Goal: Task Accomplishment & Management: Use online tool/utility

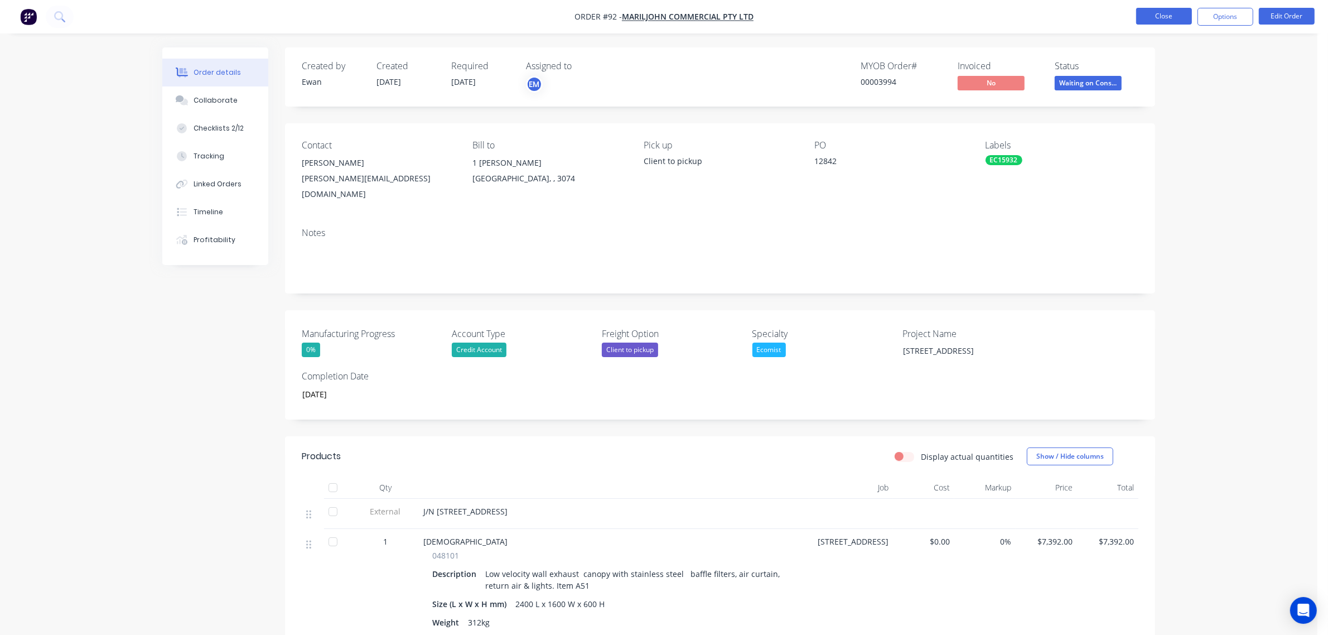
click at [1185, 15] on button "Close" at bounding box center [1164, 16] width 56 height 17
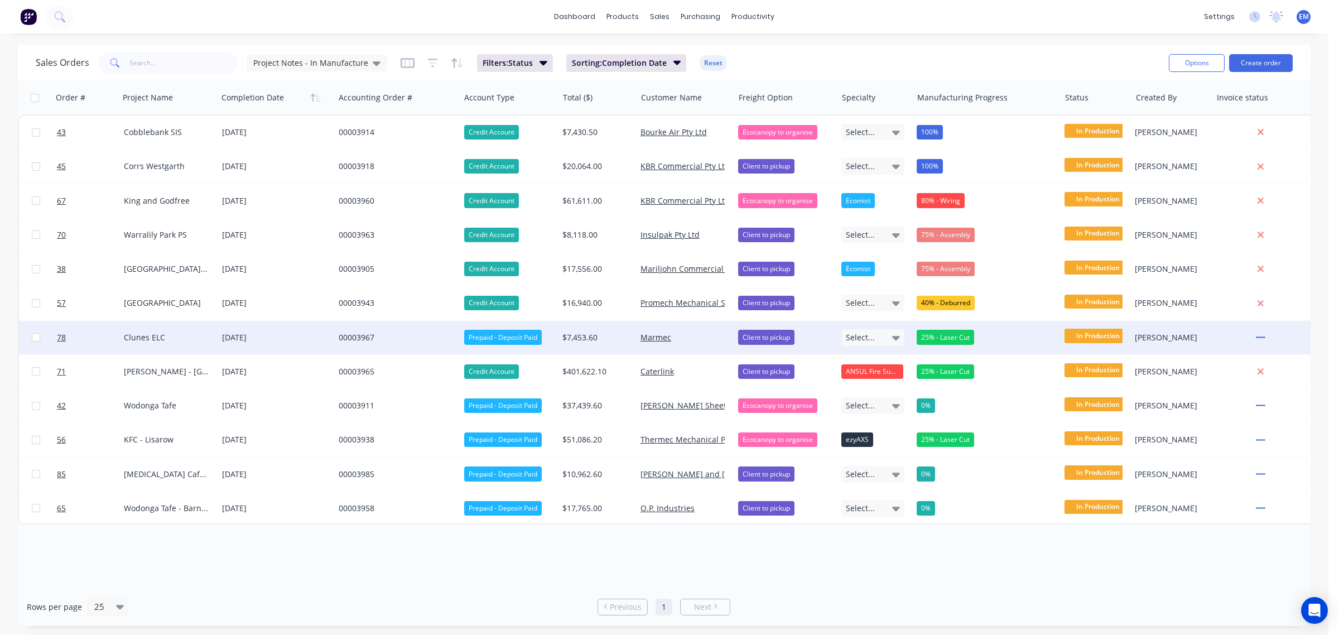
click at [349, 337] on div "00003967" at bounding box center [394, 337] width 111 height 11
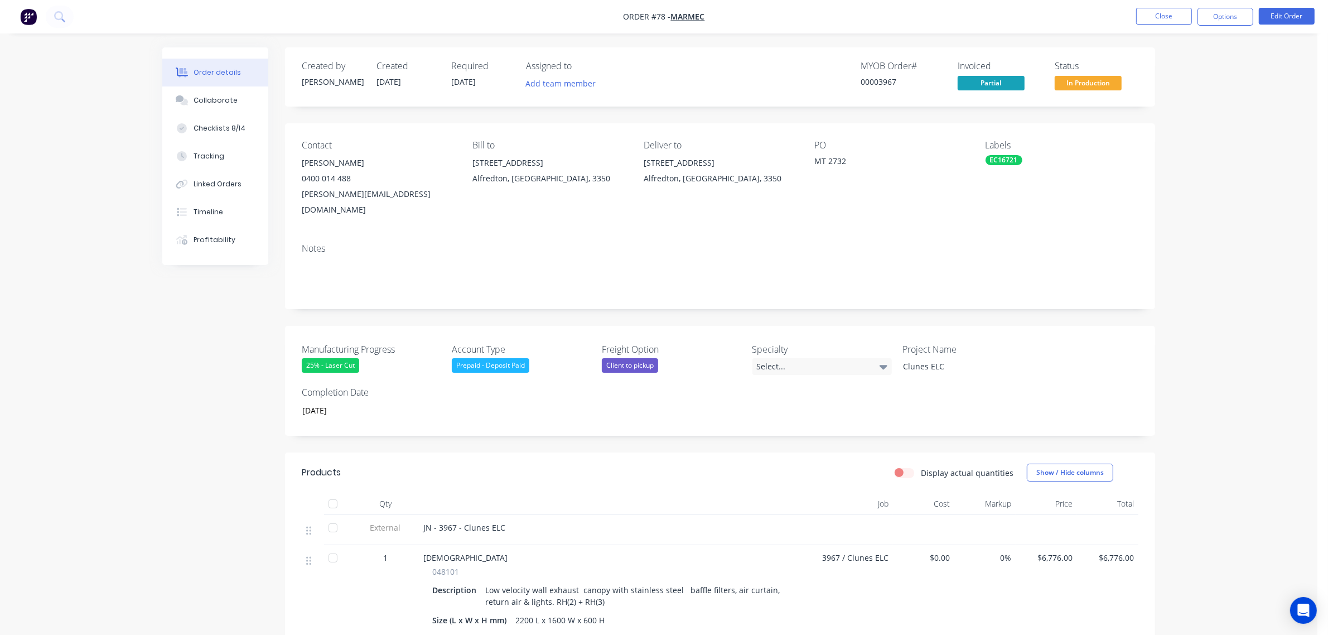
click at [346, 358] on div "25% - Laser Cut" at bounding box center [330, 365] width 57 height 15
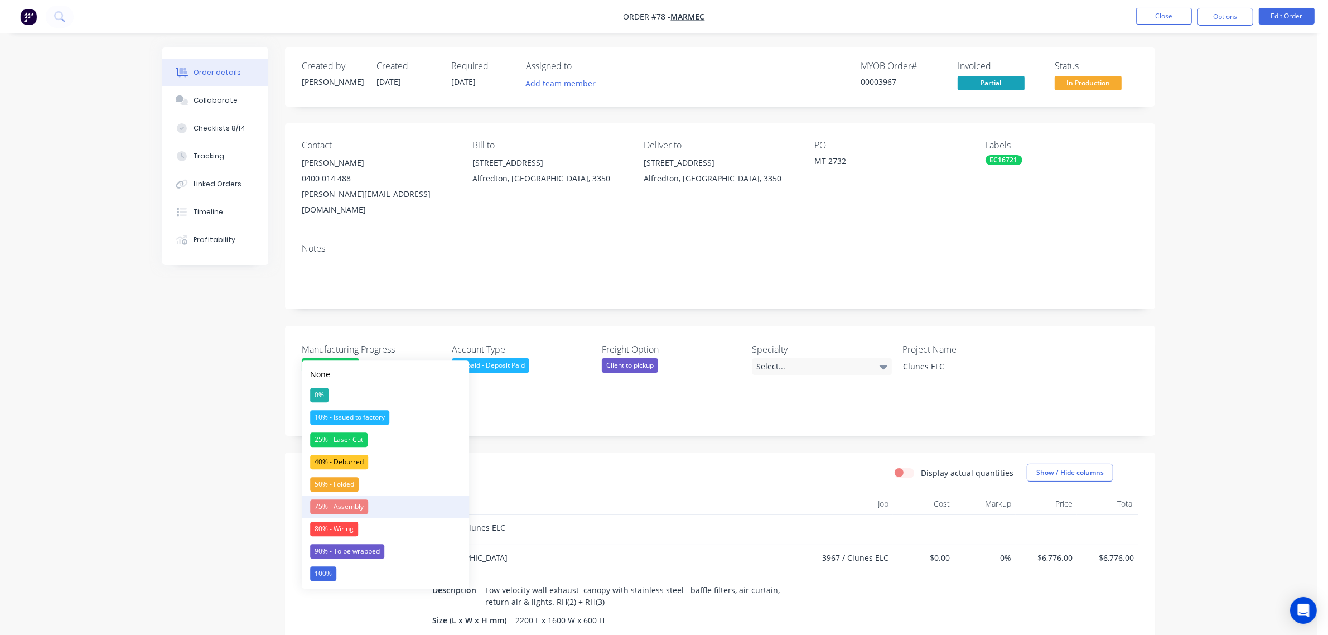
click at [349, 508] on div "75% - Assembly" at bounding box center [339, 506] width 58 height 15
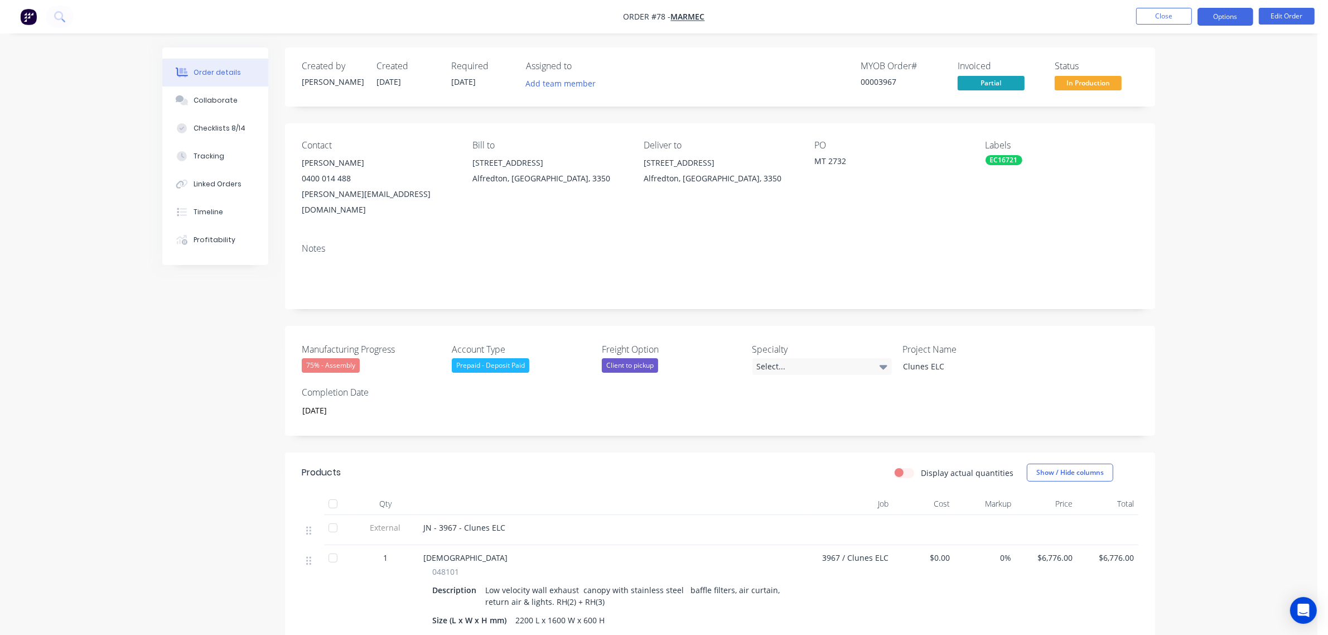
click at [1242, 15] on button "Options" at bounding box center [1226, 17] width 56 height 18
click at [1190, 91] on div "Partial Invoice" at bounding box center [1192, 90] width 103 height 16
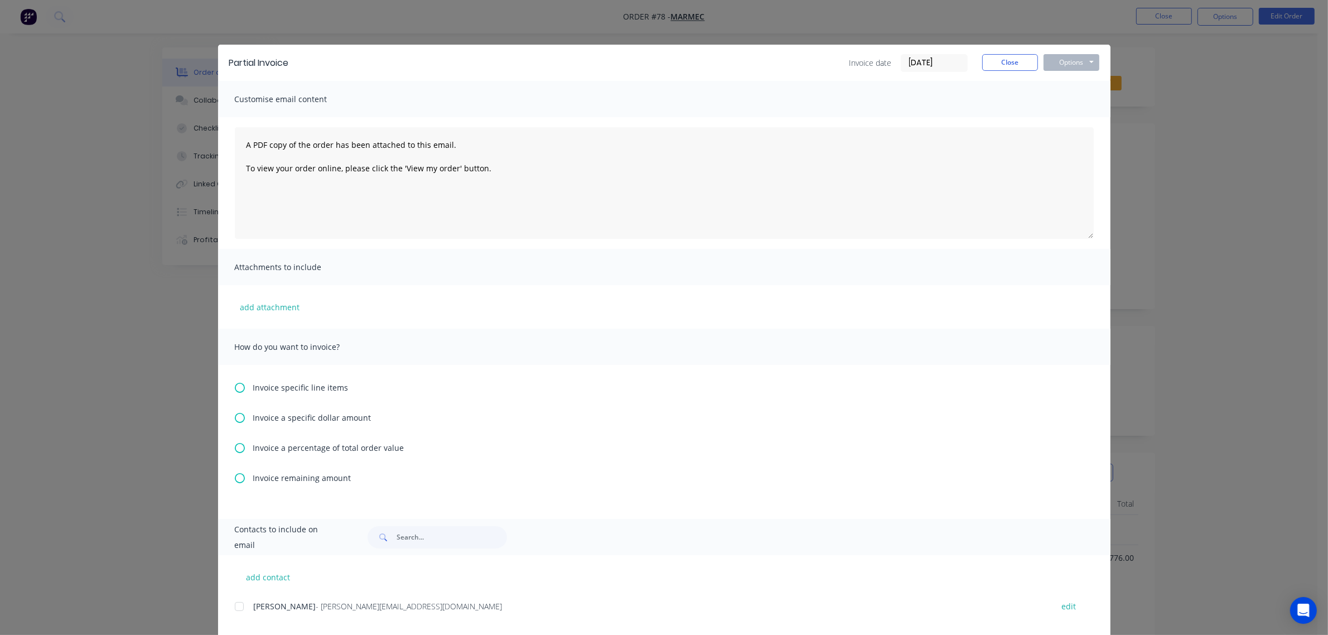
click at [305, 479] on span "Invoice remaining amount" at bounding box center [302, 478] width 98 height 12
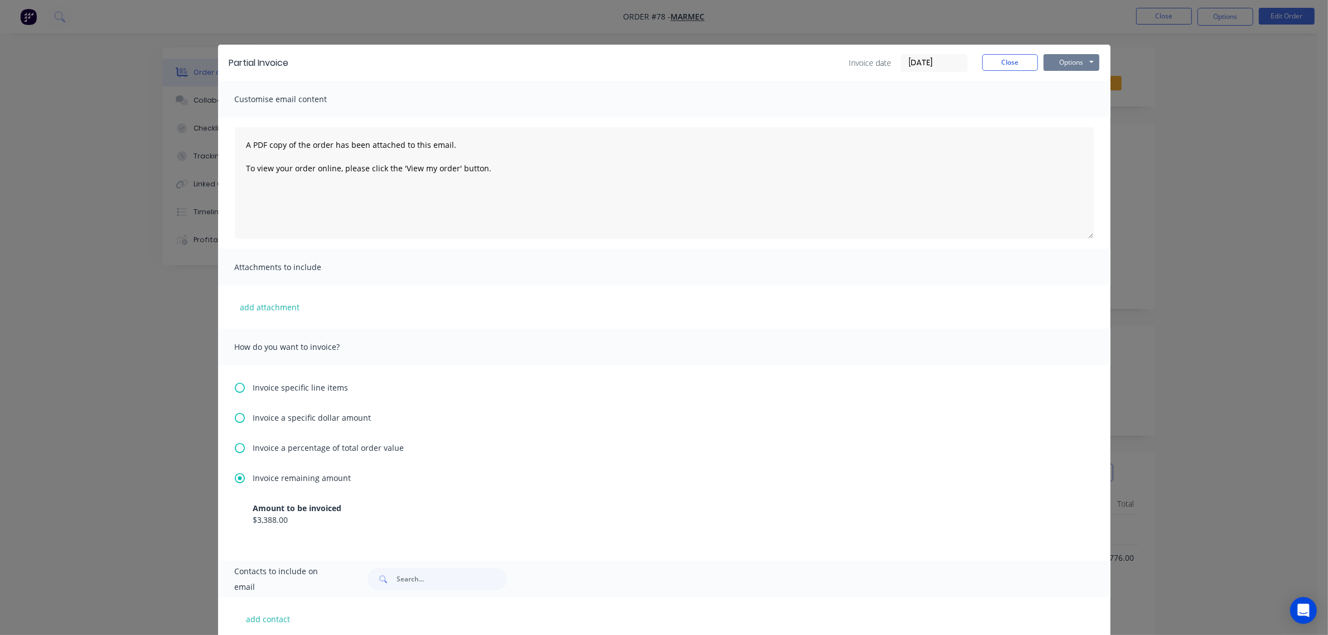
click at [1044, 64] on button "Options" at bounding box center [1072, 62] width 56 height 17
click at [1063, 96] on button "Print" at bounding box center [1079, 101] width 71 height 18
click at [982, 63] on button "Close" at bounding box center [1010, 62] width 56 height 17
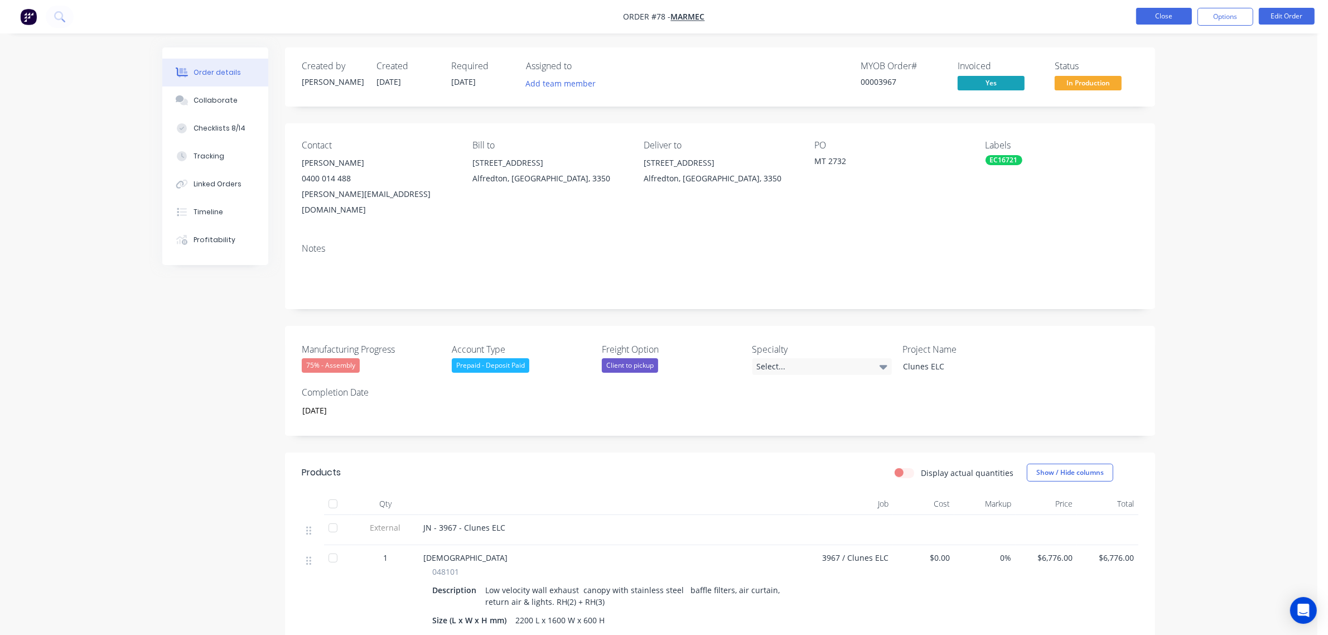
click at [1138, 15] on button "Close" at bounding box center [1164, 16] width 56 height 17
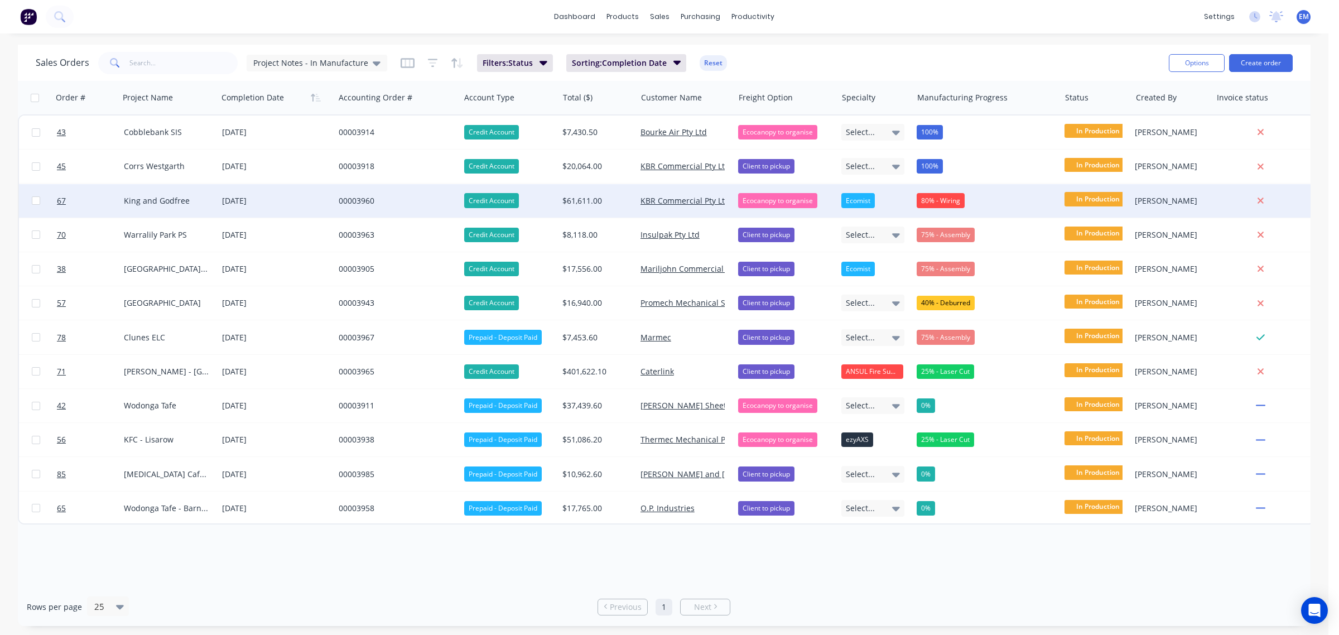
click at [352, 196] on div "00003960" at bounding box center [394, 200] width 111 height 11
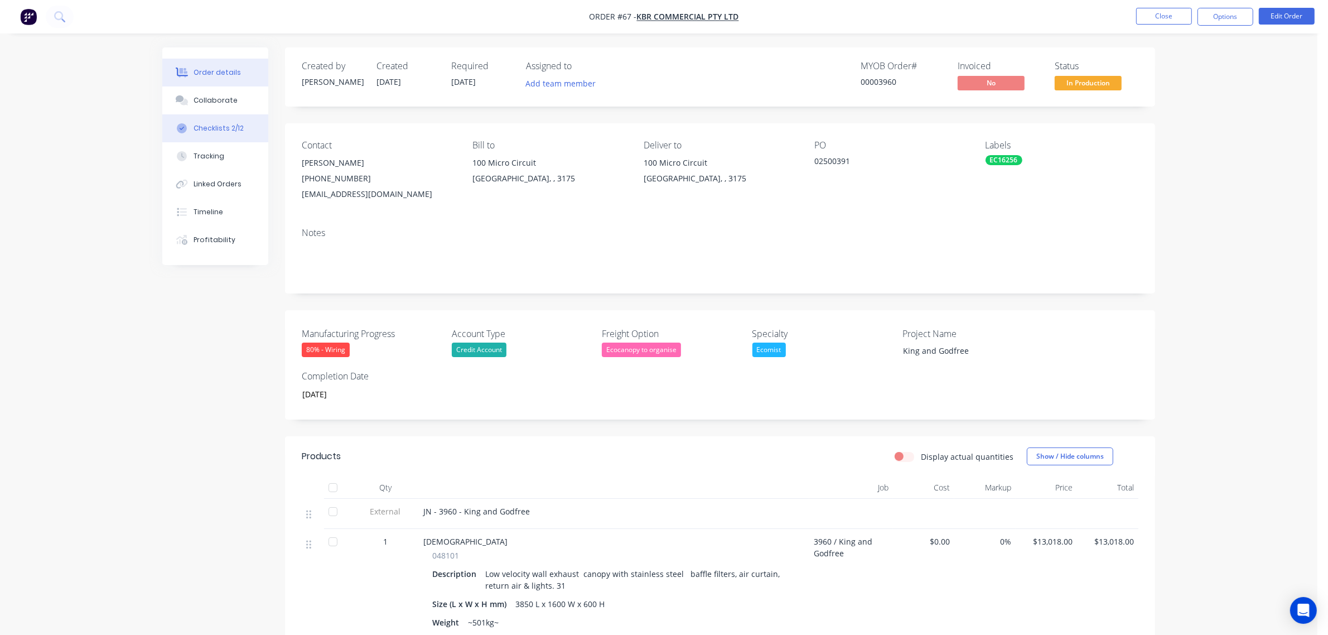
click at [226, 130] on div "Checklists 2/12" at bounding box center [219, 128] width 50 height 10
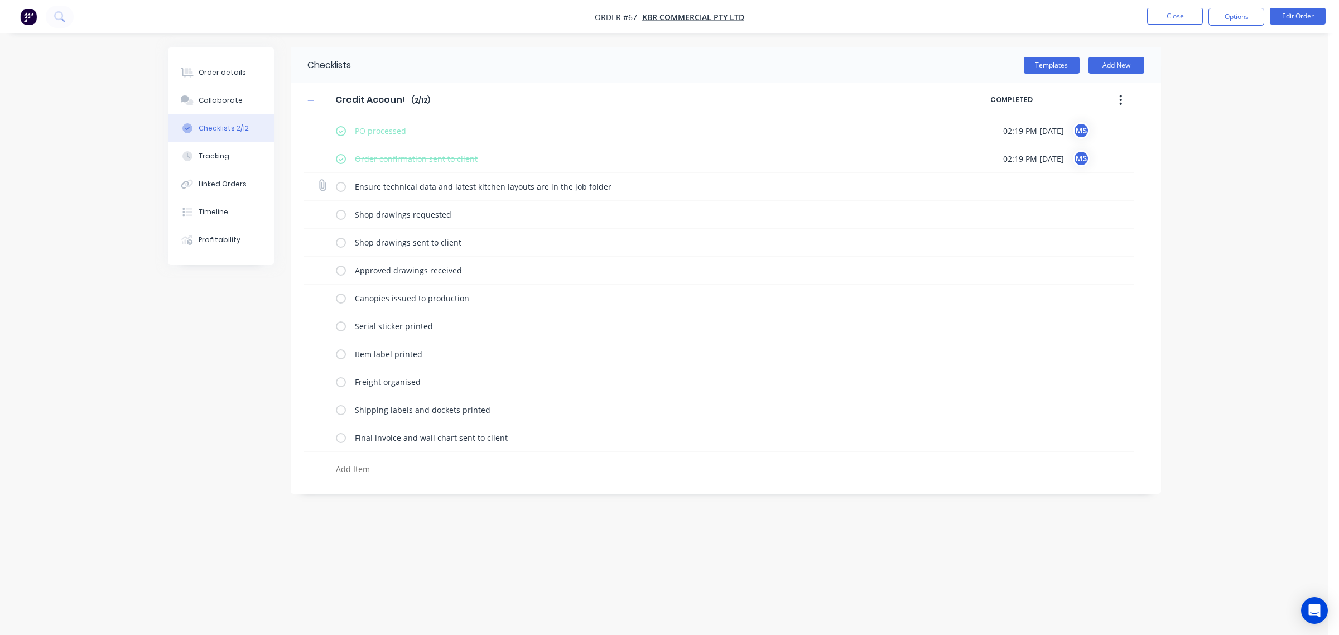
click at [339, 187] on label at bounding box center [341, 187] width 10 height 12
click at [0, 0] on input "checkbox" at bounding box center [0, 0] width 0 height 0
click at [337, 220] on label at bounding box center [341, 215] width 10 height 12
click at [0, 0] on input "checkbox" at bounding box center [0, 0] width 0 height 0
click at [338, 244] on label at bounding box center [341, 243] width 10 height 12
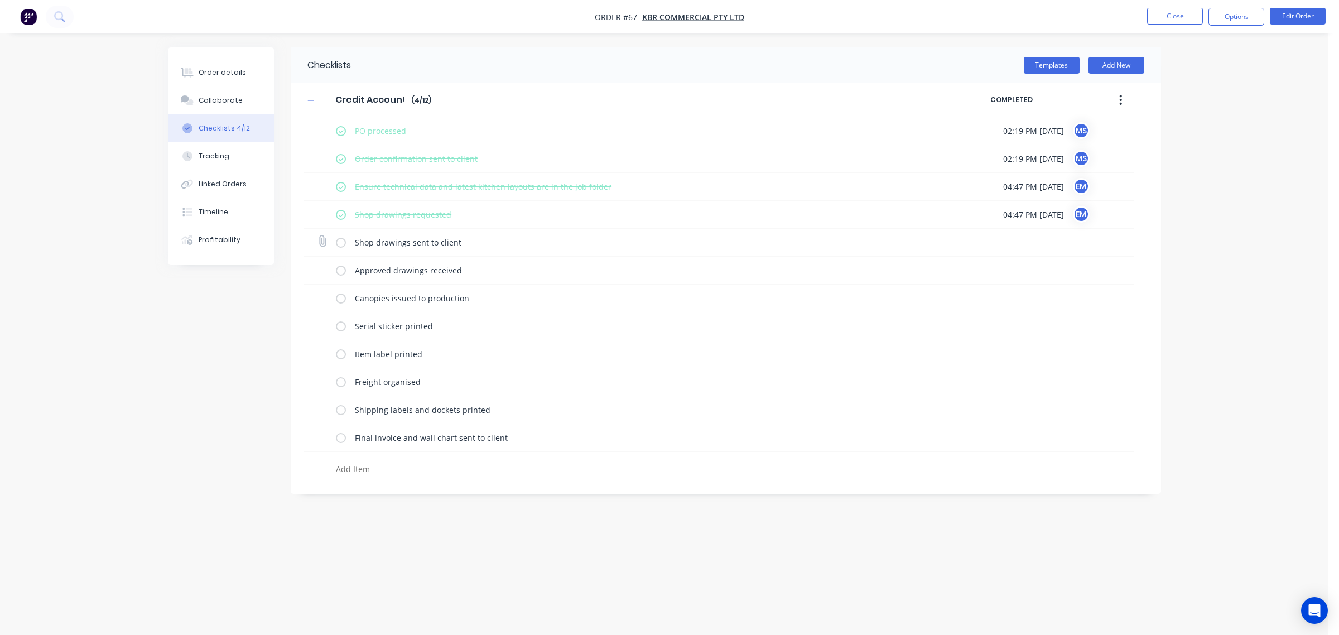
click at [0, 0] on input "checkbox" at bounding box center [0, 0] width 0 height 0
click at [335, 272] on div "Approved drawings received" at bounding box center [719, 271] width 830 height 28
click at [336, 274] on label at bounding box center [341, 270] width 10 height 12
click at [0, 0] on input "checkbox" at bounding box center [0, 0] width 0 height 0
click at [341, 300] on label at bounding box center [341, 298] width 10 height 12
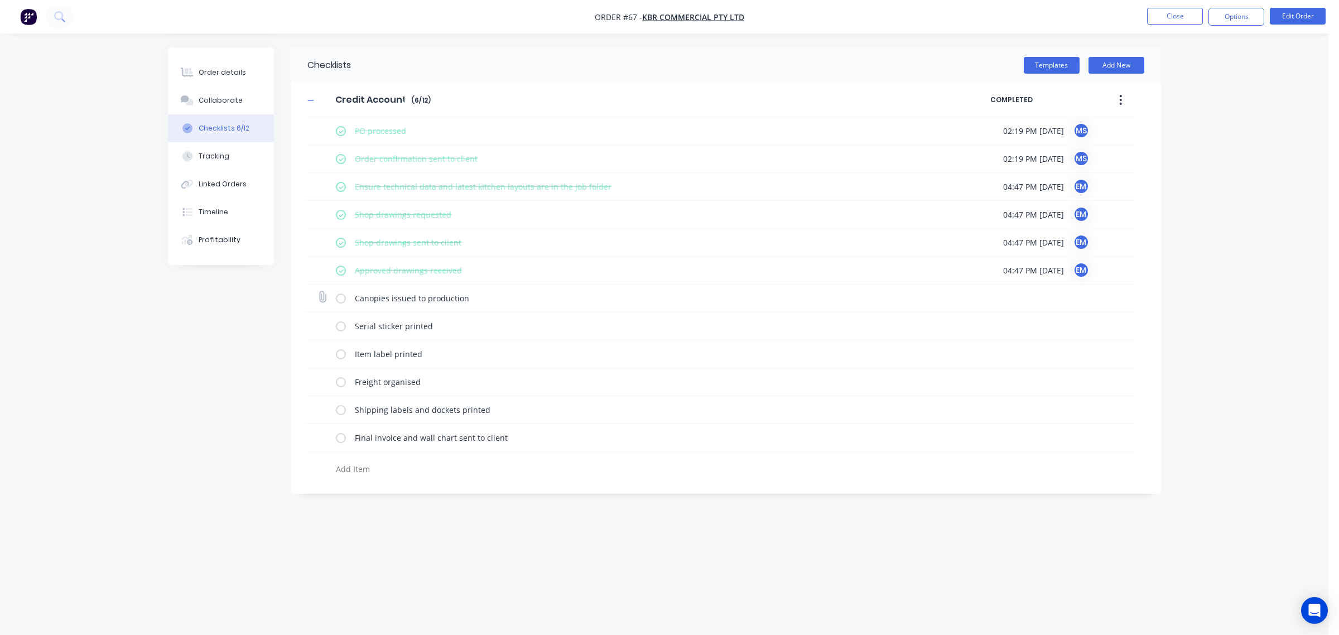
click at [0, 0] on input "checkbox" at bounding box center [0, 0] width 0 height 0
click at [341, 325] on label at bounding box center [341, 326] width 10 height 12
click at [0, 0] on input "checkbox" at bounding box center [0, 0] width 0 height 0
click at [340, 352] on label at bounding box center [341, 354] width 10 height 12
click at [0, 0] on input "checkbox" at bounding box center [0, 0] width 0 height 0
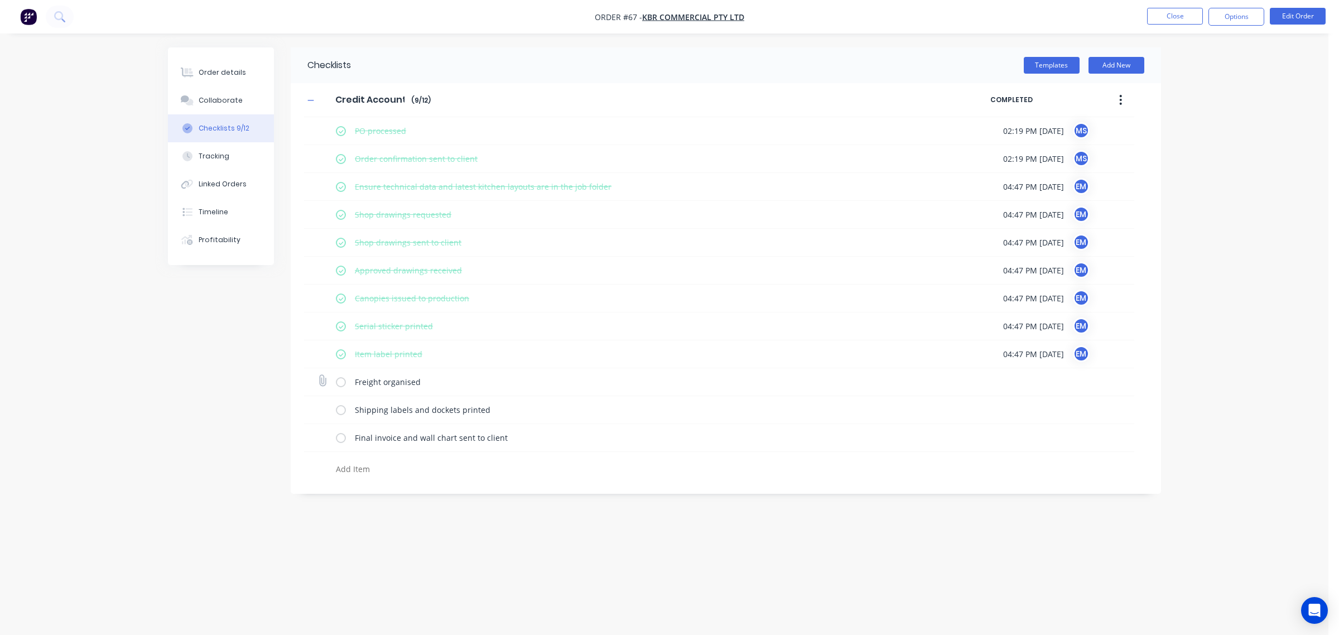
click at [339, 381] on label at bounding box center [341, 382] width 10 height 12
click at [0, 0] on input "checkbox" at bounding box center [0, 0] width 0 height 0
click at [341, 413] on label at bounding box center [341, 410] width 10 height 12
click at [0, 0] on input "checkbox" at bounding box center [0, 0] width 0 height 0
click at [1184, 18] on button "Close" at bounding box center [1175, 16] width 56 height 17
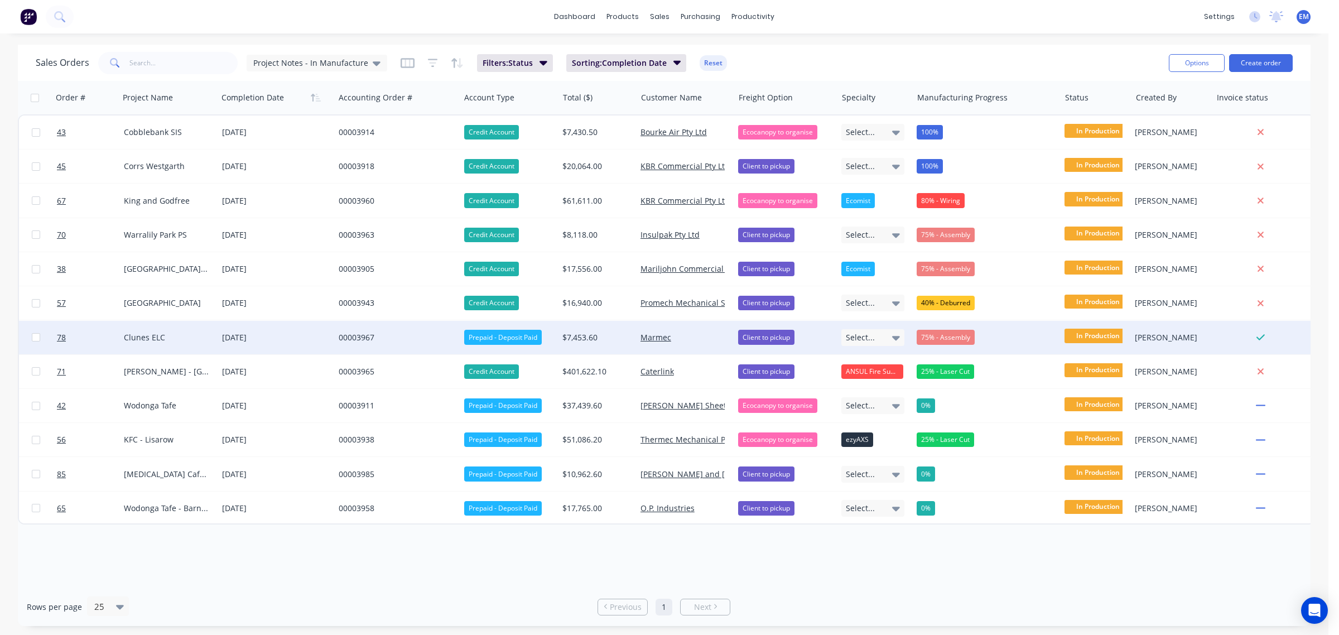
click at [353, 335] on div "00003967" at bounding box center [394, 337] width 111 height 11
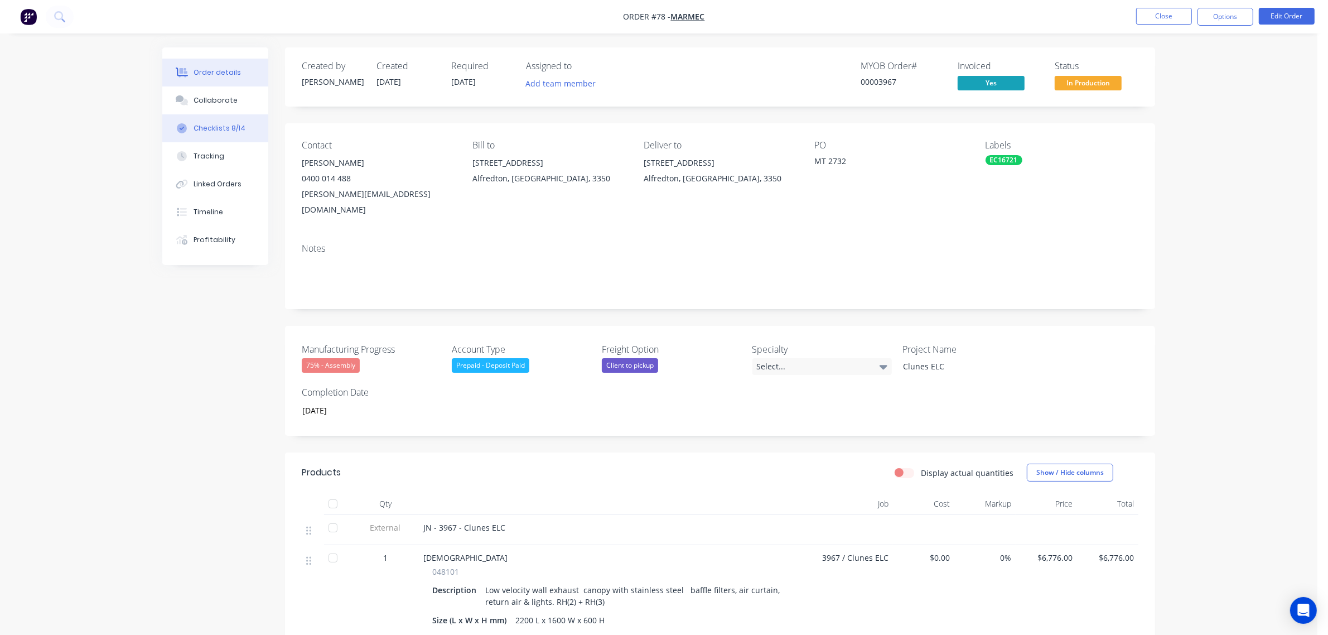
click at [216, 126] on div "Checklists 8/14" at bounding box center [220, 128] width 52 height 10
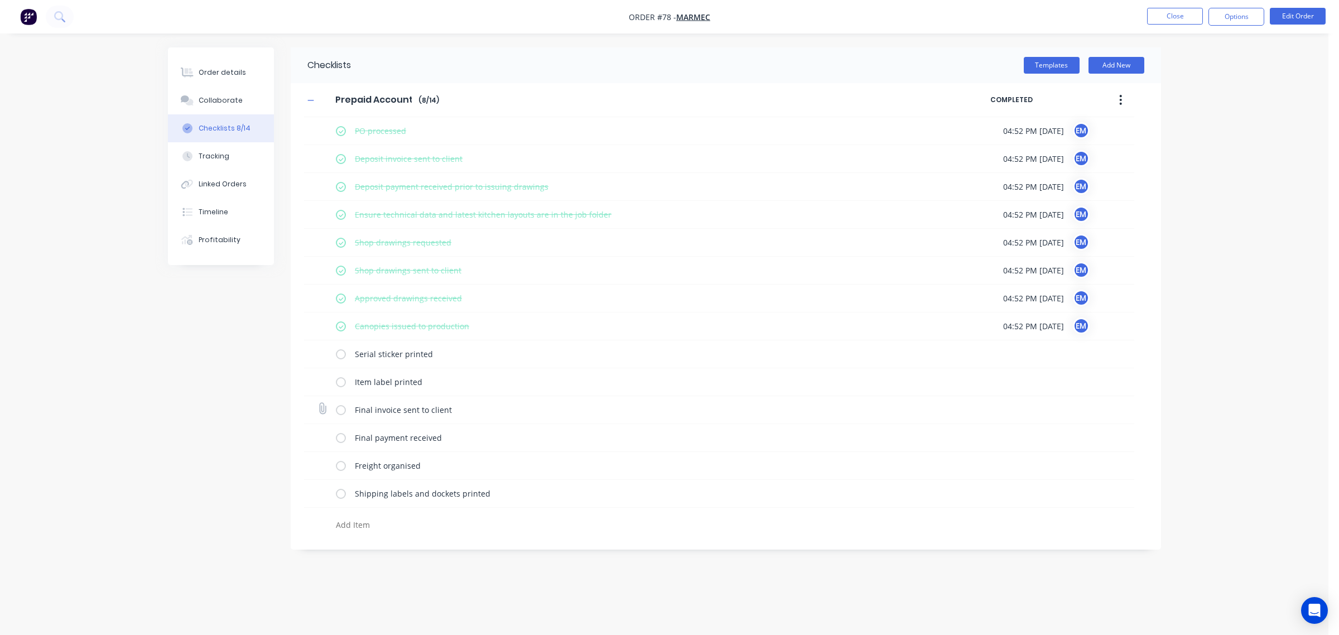
click at [342, 412] on label at bounding box center [341, 410] width 10 height 12
click at [0, 0] on input "checkbox" at bounding box center [0, 0] width 0 height 0
